Goal: Information Seeking & Learning: Learn about a topic

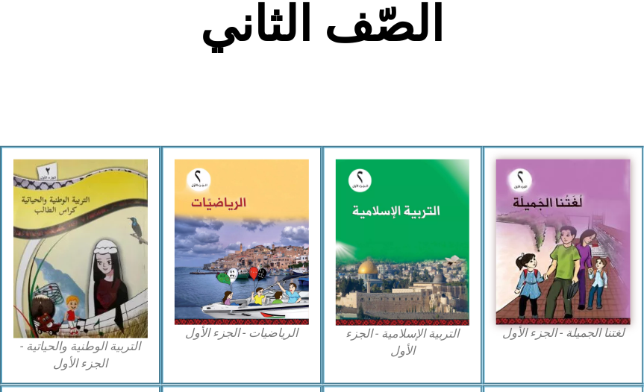
scroll to position [348, 0]
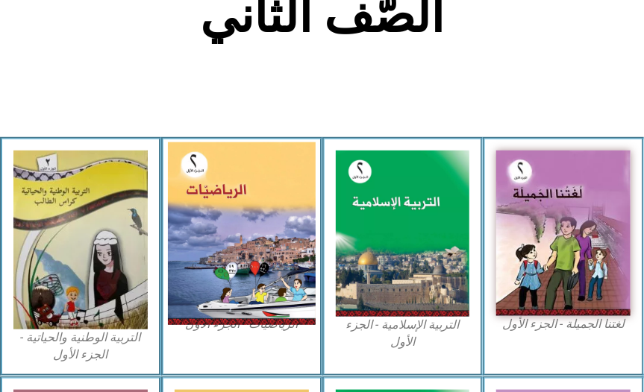
click at [278, 269] on img at bounding box center [242, 233] width 148 height 183
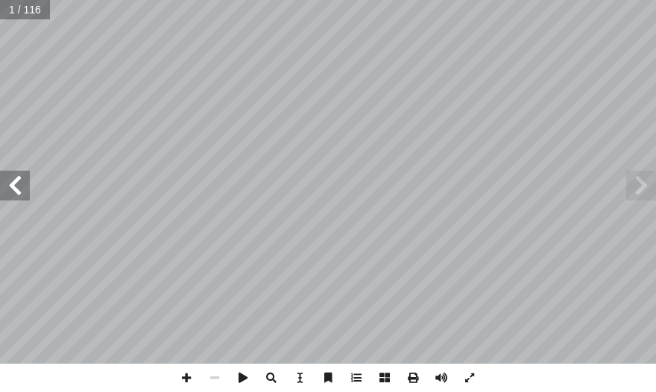
click at [8, 187] on span at bounding box center [15, 186] width 30 height 30
click at [9, 187] on span at bounding box center [15, 186] width 30 height 30
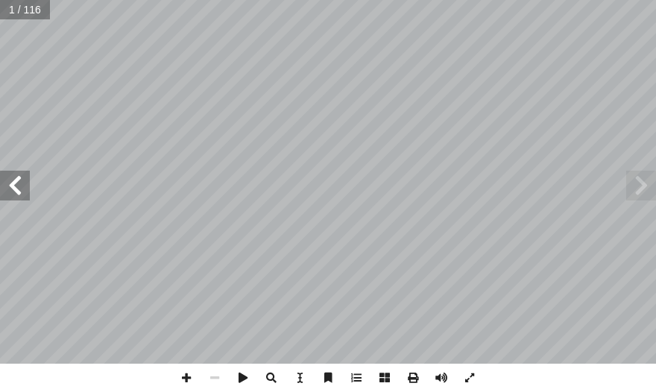
click at [9, 187] on span at bounding box center [15, 186] width 30 height 30
click at [16, 189] on span at bounding box center [15, 186] width 30 height 30
click at [183, 380] on span at bounding box center [186, 378] width 28 height 28
